Goal: Task Accomplishment & Management: Use online tool/utility

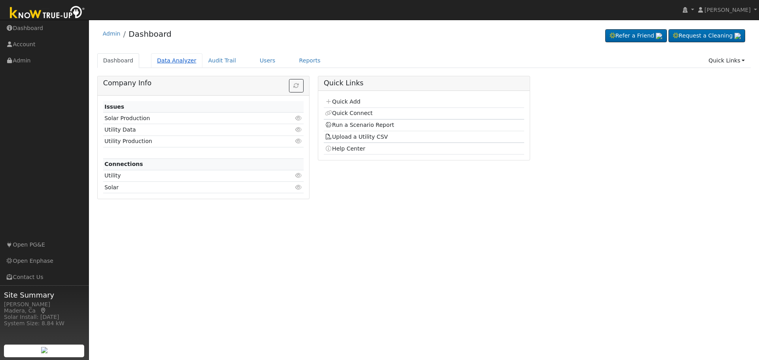
click at [173, 60] on link "Data Analyzer" at bounding box center [176, 60] width 51 height 15
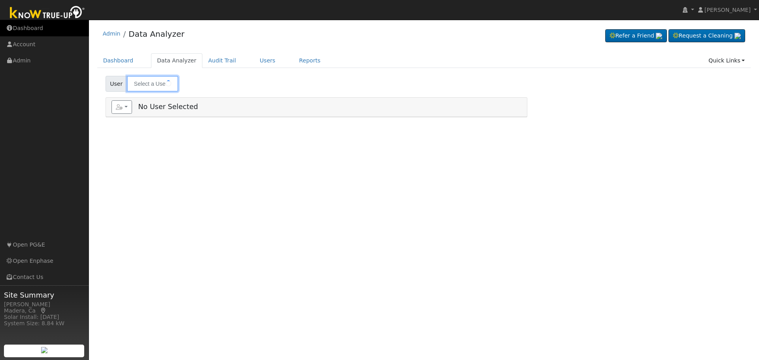
type input "[PERSON_NAME]"
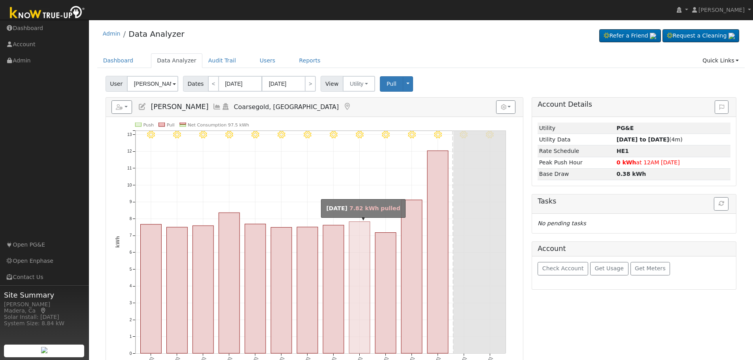
click at [364, 245] on rect "onclick=""" at bounding box center [359, 288] width 21 height 132
type input "08/22/2025"
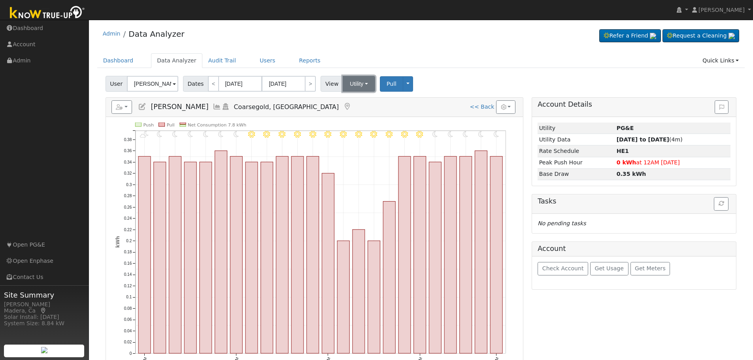
click at [365, 84] on button "Utility" at bounding box center [359, 84] width 32 height 16
click at [361, 114] on link "Solar" at bounding box center [368, 112] width 55 height 11
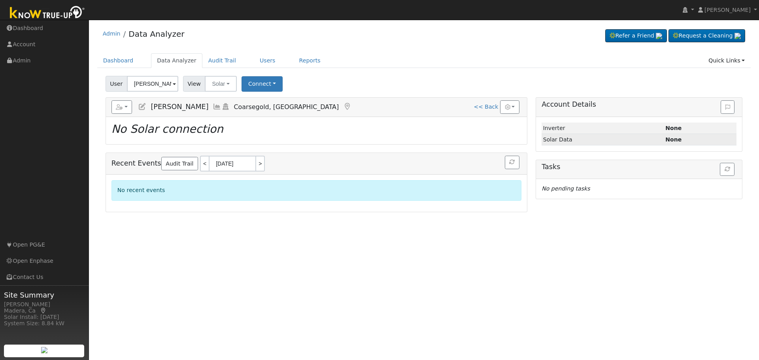
click at [598, 136] on td "Solar Data" at bounding box center [602, 139] width 122 height 11
click at [250, 86] on button "Connect" at bounding box center [261, 83] width 41 height 15
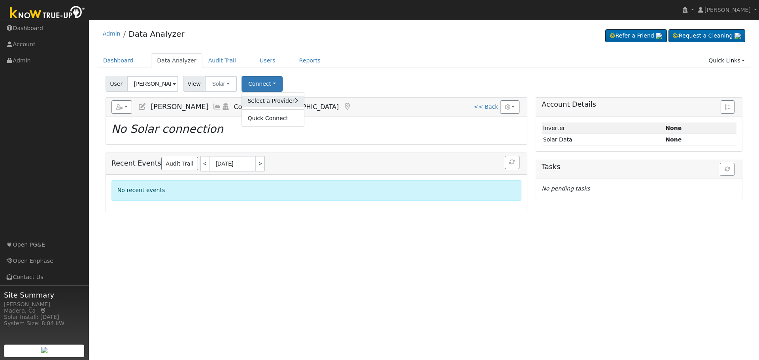
click at [294, 104] on icon at bounding box center [296, 101] width 4 height 6
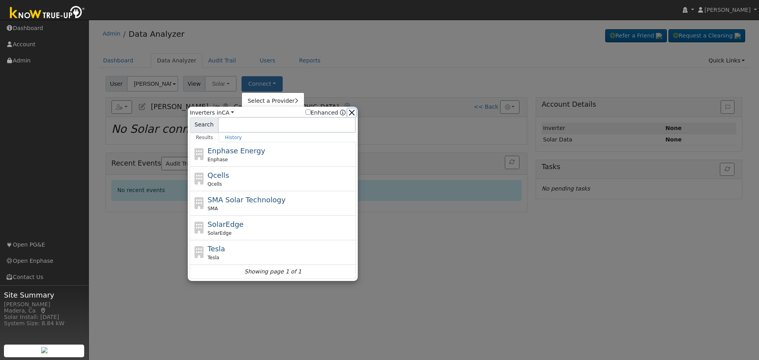
click at [348, 113] on button "button" at bounding box center [351, 113] width 8 height 8
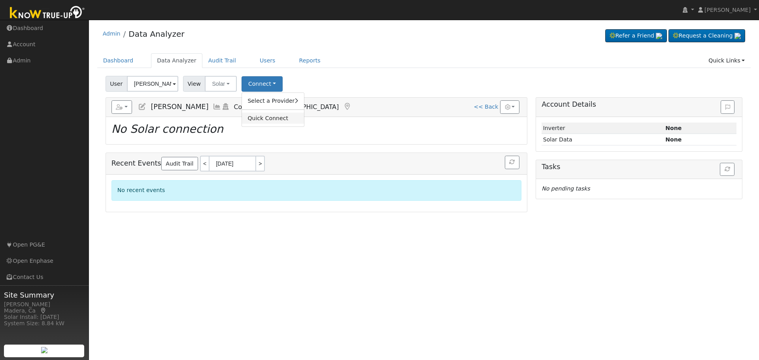
click at [264, 122] on link "Quick Connect" at bounding box center [273, 118] width 62 height 11
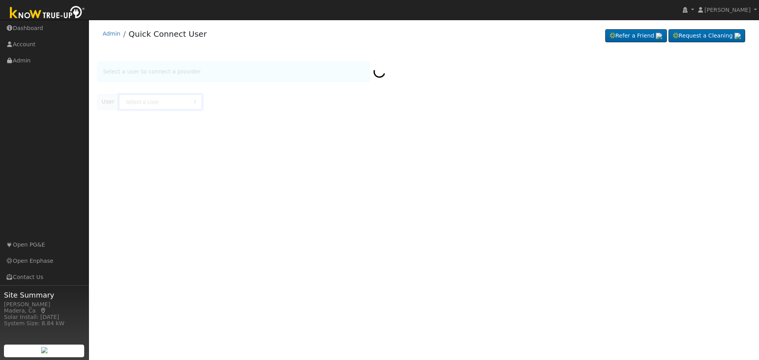
type input "[PERSON_NAME]"
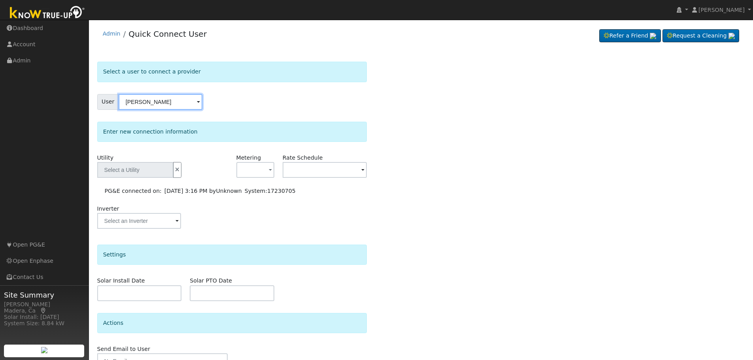
type input "PG&E"
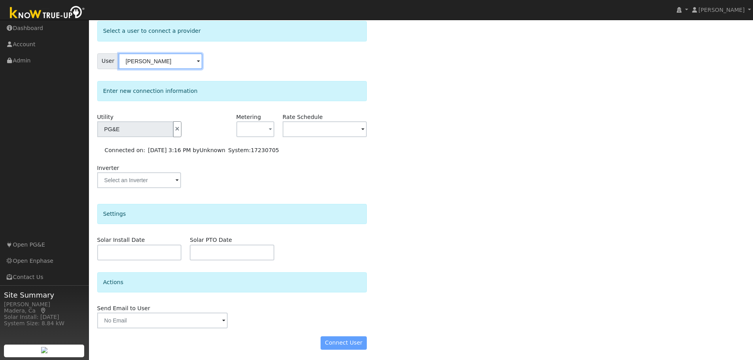
scroll to position [42, 0]
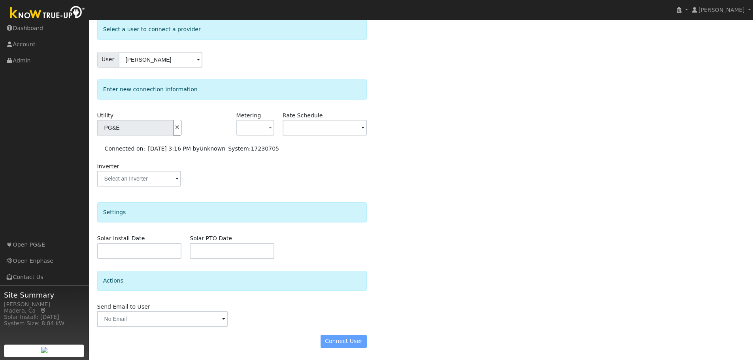
click at [175, 179] on span at bounding box center [176, 179] width 3 height 9
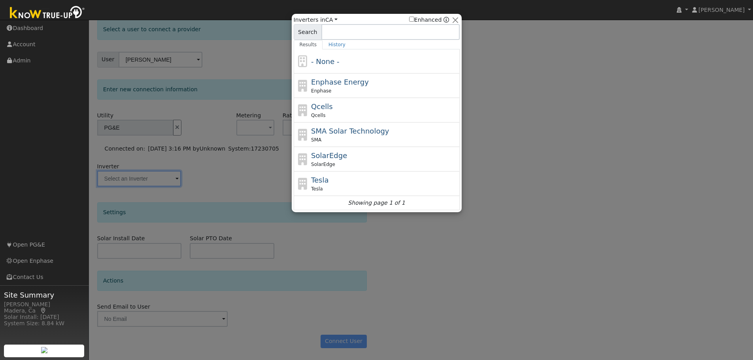
click at [534, 113] on div at bounding box center [376, 180] width 753 height 360
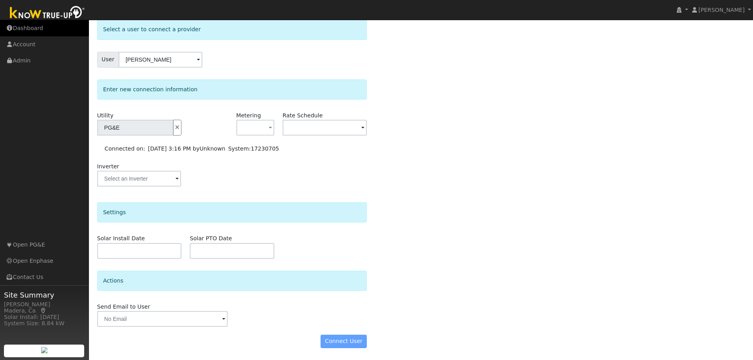
click at [29, 32] on link "Dashboard" at bounding box center [44, 28] width 89 height 16
